Goal: Task Accomplishment & Management: Complete application form

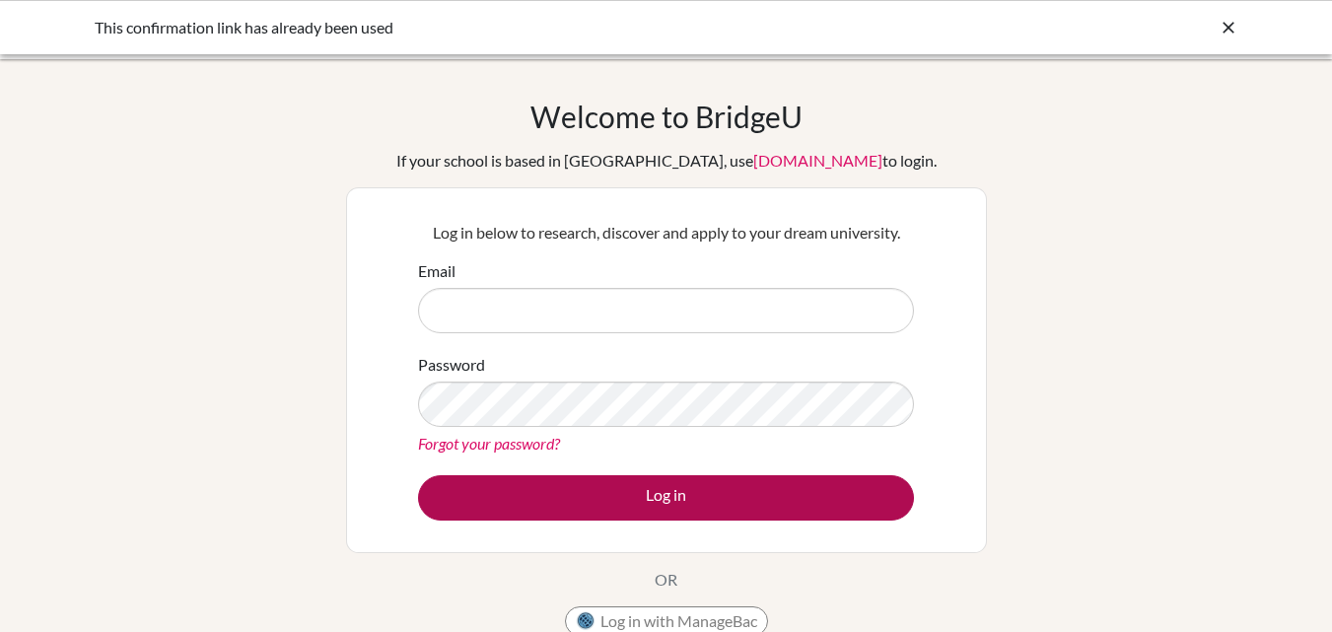
type input "[EMAIL_ADDRESS][DOMAIN_NAME]"
click at [658, 505] on button "Log in" at bounding box center [666, 497] width 496 height 45
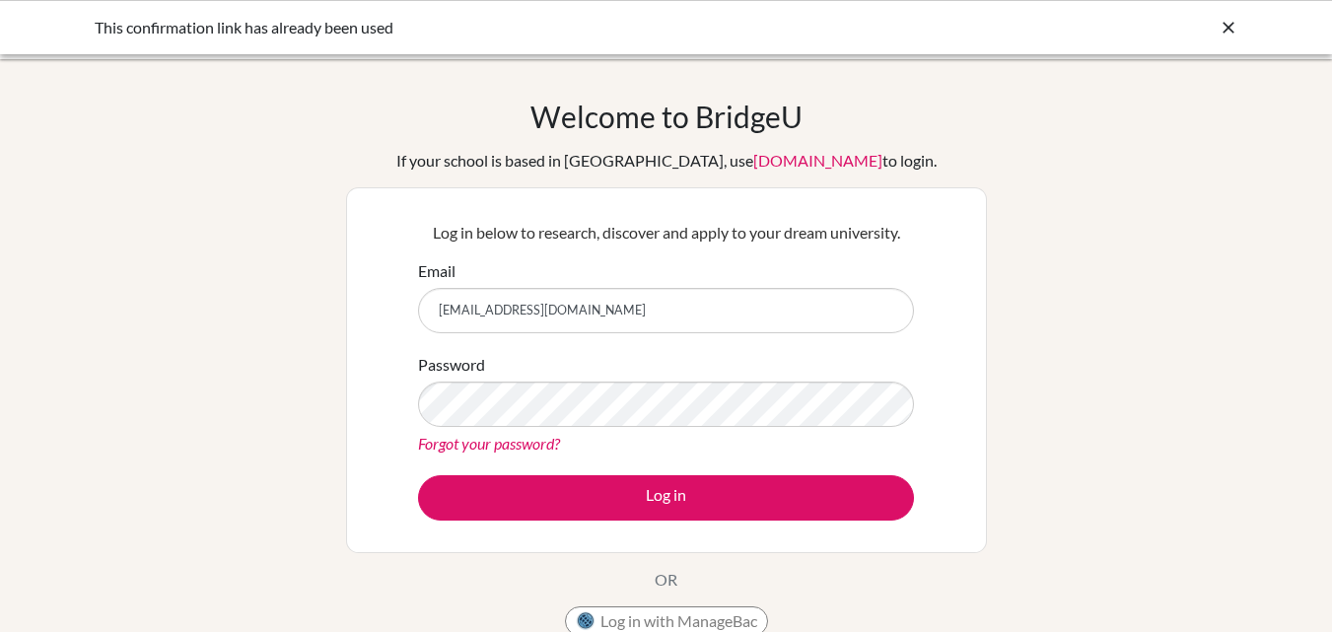
click at [1233, 27] on icon at bounding box center [1229, 28] width 20 height 20
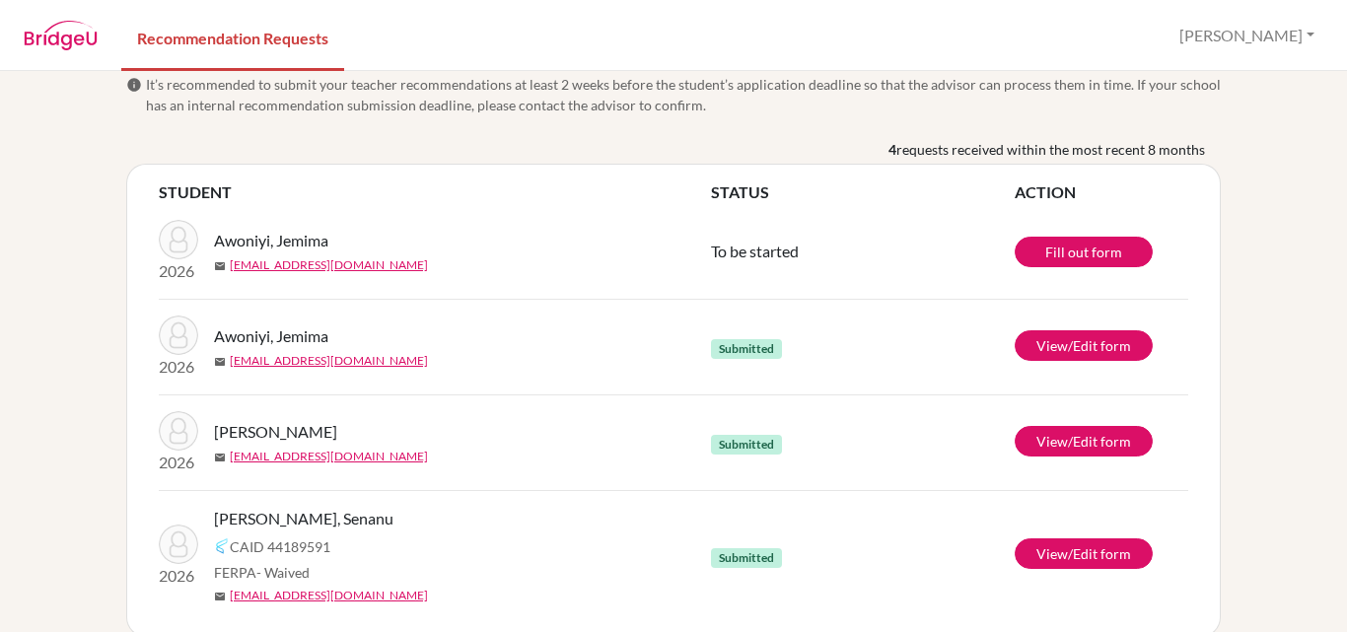
scroll to position [49, 0]
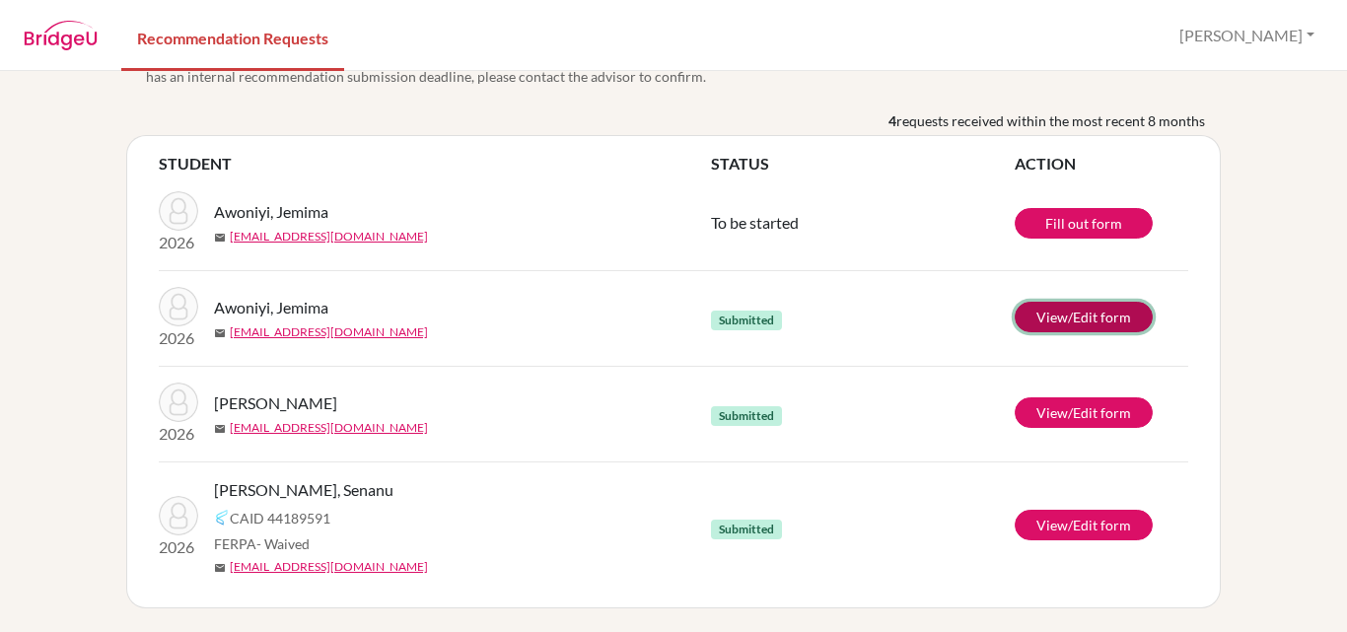
click at [1074, 315] on link "View/Edit form" at bounding box center [1084, 317] width 138 height 31
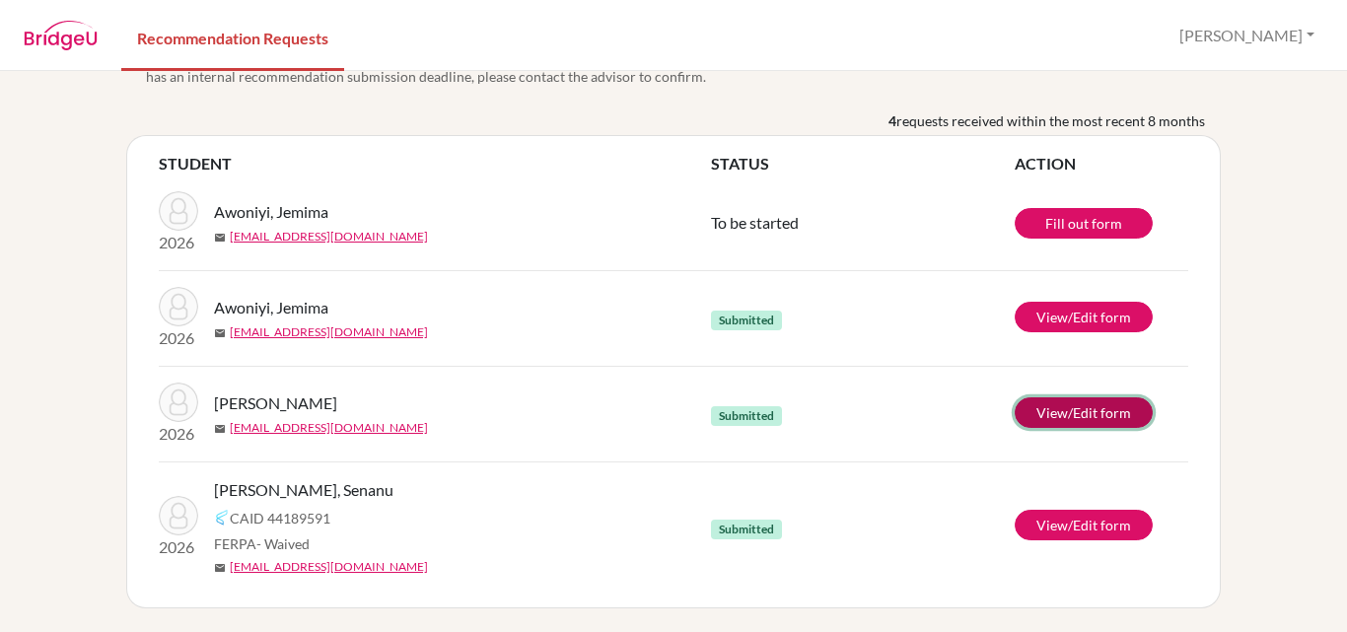
click at [1057, 414] on link "View/Edit form" at bounding box center [1084, 412] width 138 height 31
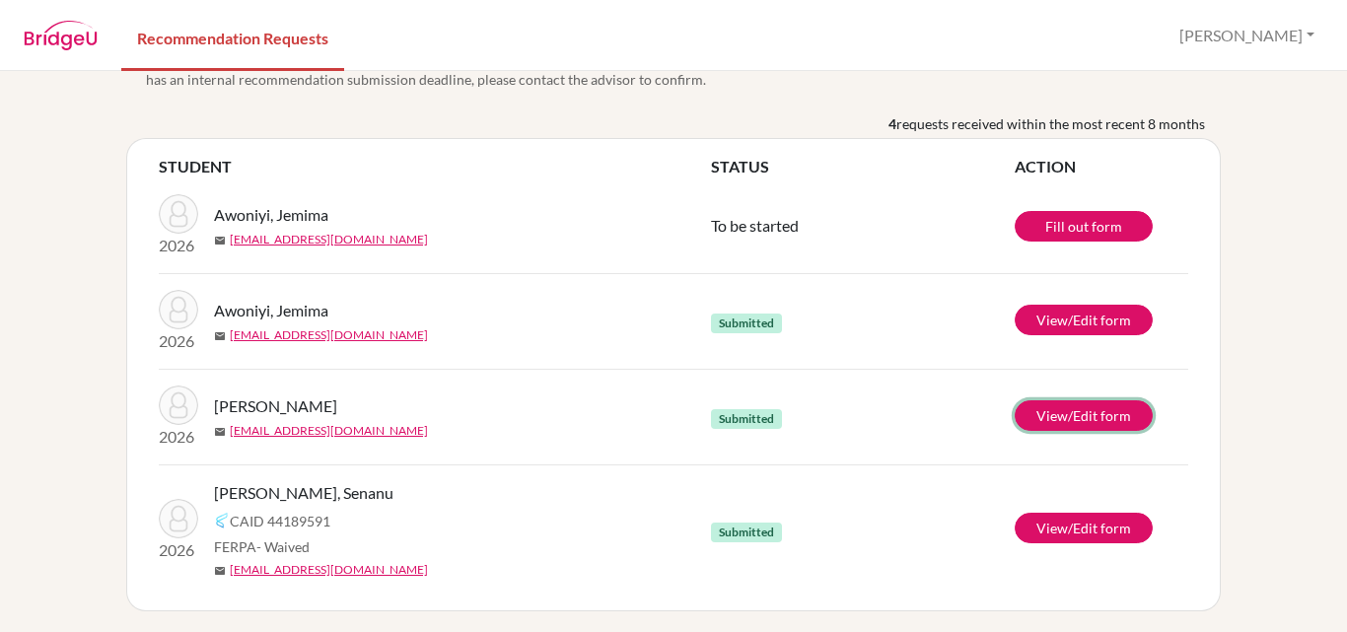
scroll to position [0, 0]
